Goal: Book appointment/travel/reservation

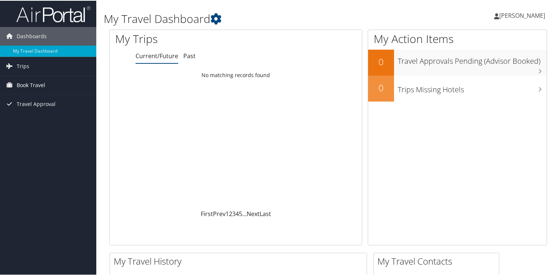
click at [39, 81] on span "Book Travel" at bounding box center [31, 84] width 29 height 19
click at [327, 11] on h1 "My Travel Dashboard" at bounding box center [253, 18] width 299 height 16
click at [15, 87] on link "Book Travel" at bounding box center [48, 84] width 96 height 19
click at [43, 127] on span "Travel Approval" at bounding box center [36, 136] width 39 height 19
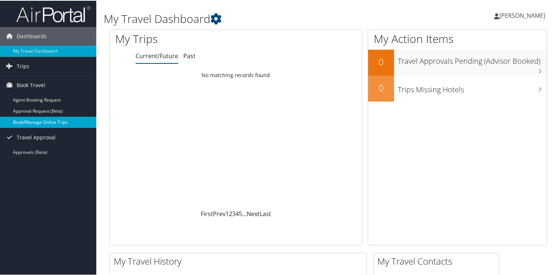
click at [45, 123] on link "Book/Manage Online Trips" at bounding box center [48, 121] width 96 height 11
